Goal: Information Seeking & Learning: Understand process/instructions

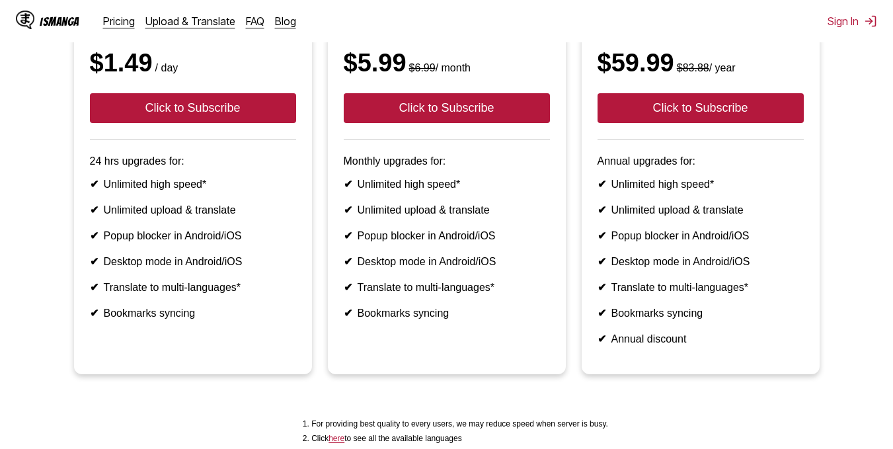
scroll to position [182, 0]
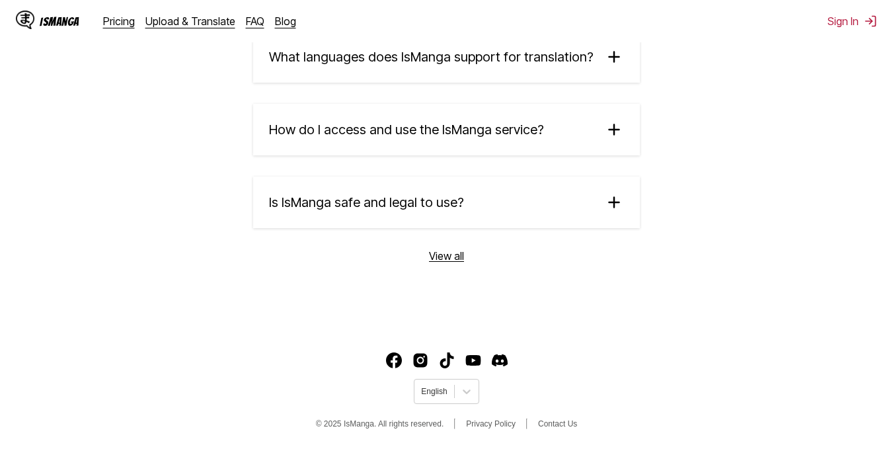
scroll to position [2346, 0]
click at [511, 214] on summary "Is IsManga safe and legal to use?" at bounding box center [446, 203] width 387 height 52
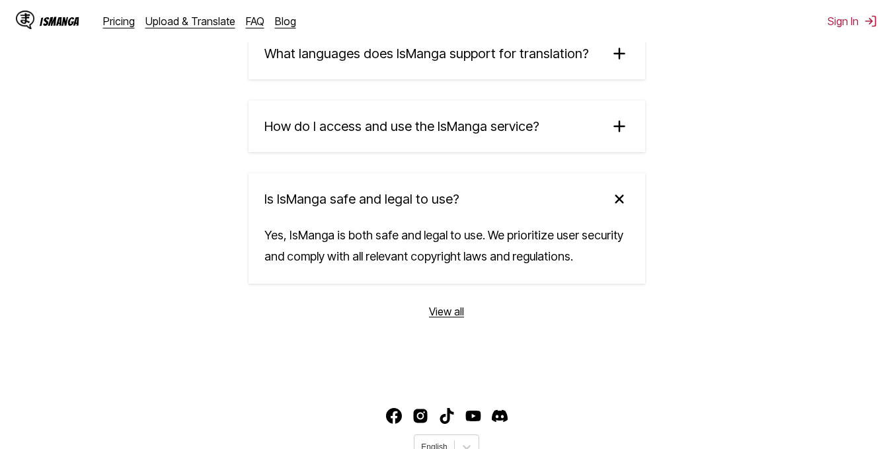
click at [511, 214] on summary "Is IsManga safe and legal to use?" at bounding box center [447, 199] width 397 height 52
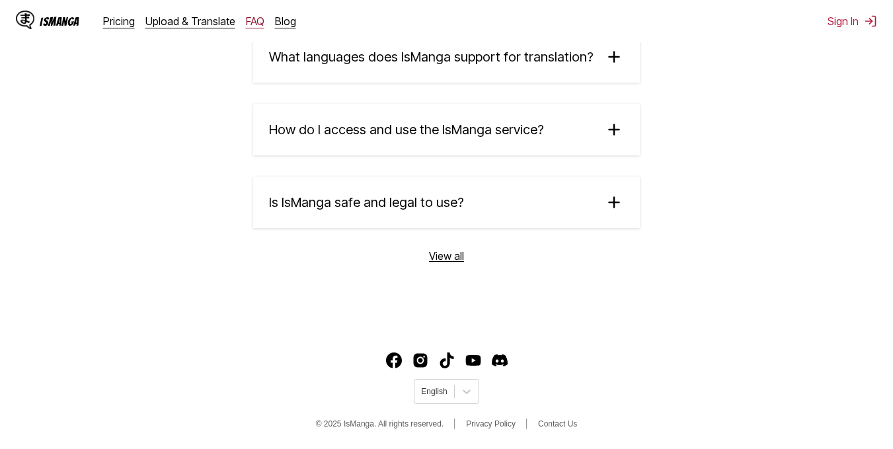
click at [253, 21] on link "FAQ" at bounding box center [255, 21] width 19 height 13
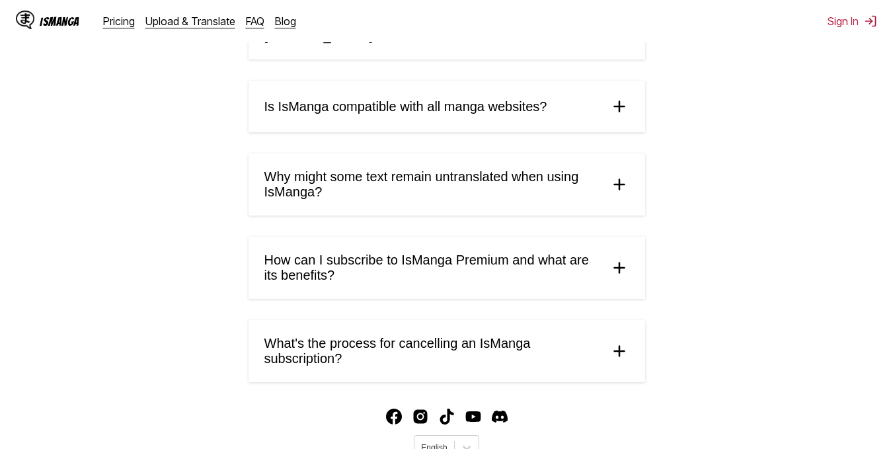
scroll to position [721, 0]
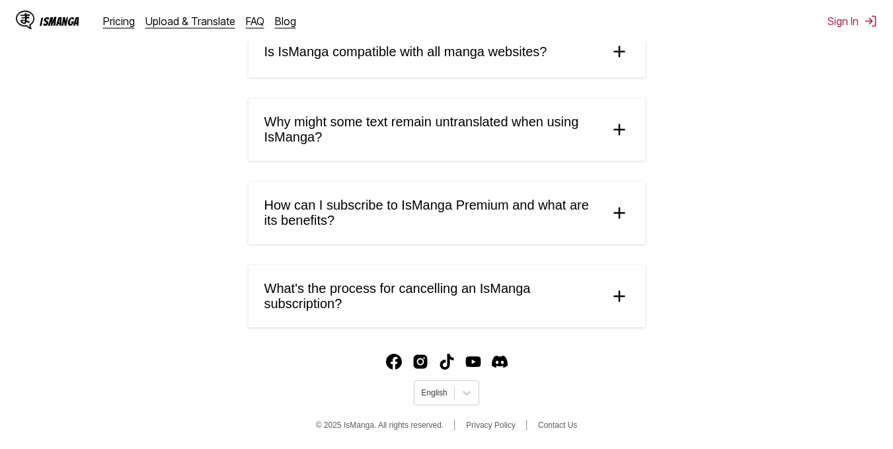
click at [385, 201] on span "How can I subscribe to IsManga Premium and what are its benefits?" at bounding box center [432, 213] width 335 height 30
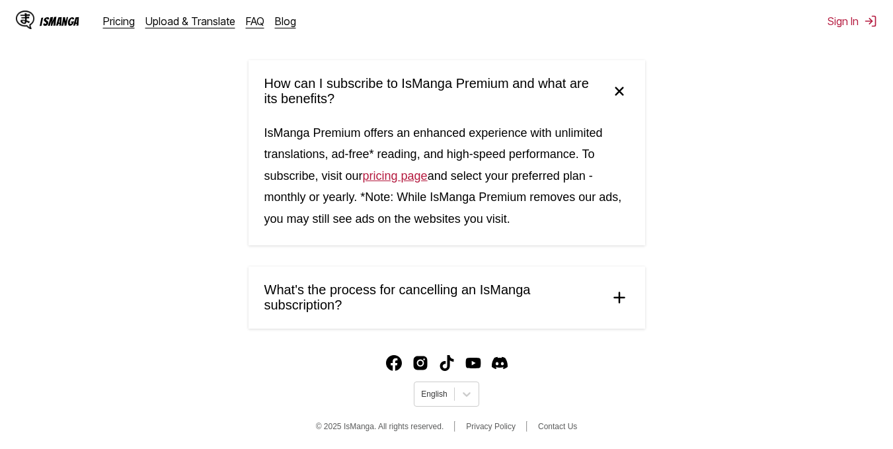
scroll to position [844, 0]
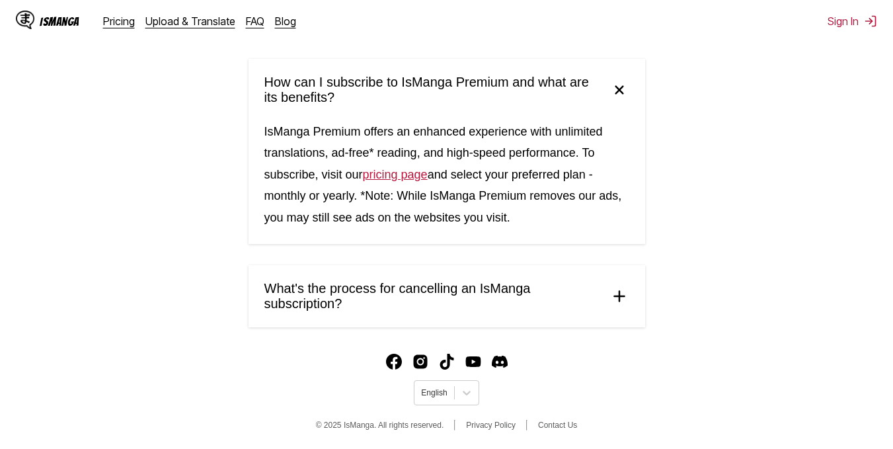
click at [385, 281] on span "What's the process for cancelling an IsManga subscription?" at bounding box center [432, 296] width 335 height 30
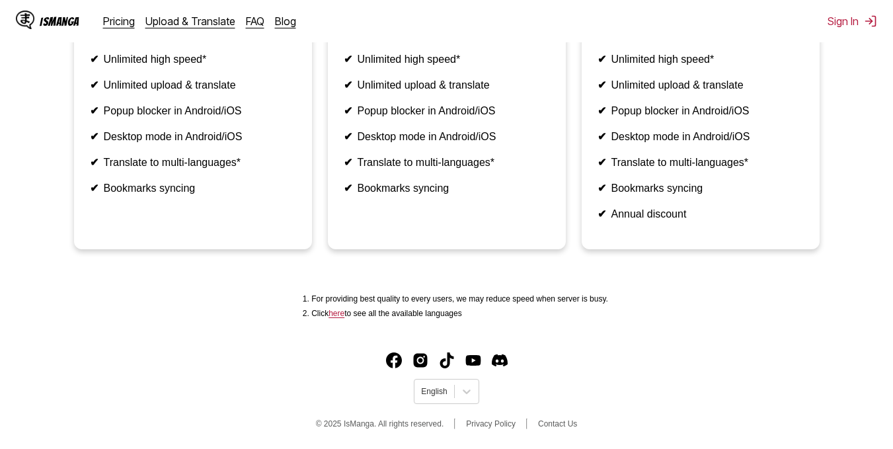
scroll to position [367, 0]
